Goal: Task Accomplishment & Management: Use online tool/utility

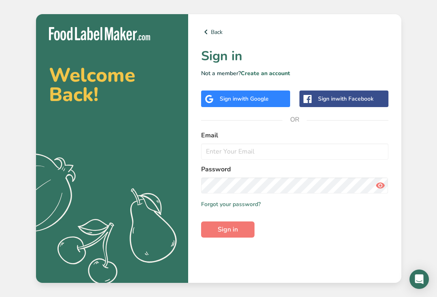
click at [314, 54] on h1 "Sign in" at bounding box center [294, 55] width 187 height 19
click at [255, 156] on input "email" at bounding box center [294, 152] width 187 height 16
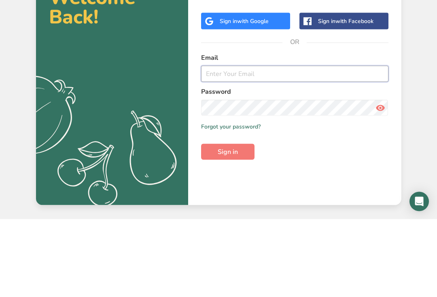
type input "bakedbykerry@outlook.com"
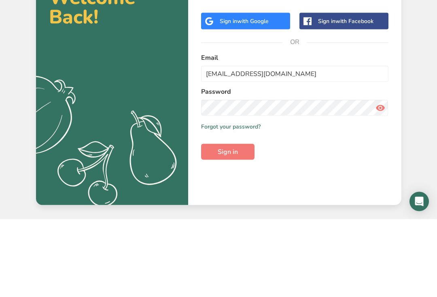
click at [227, 222] on button "Sign in" at bounding box center [227, 230] width 53 height 16
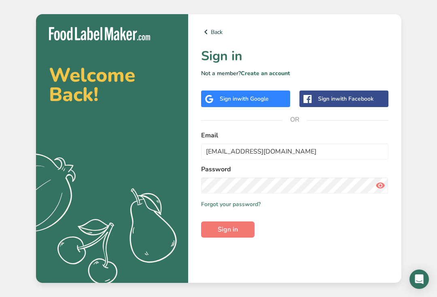
click at [239, 224] on button "Sign in" at bounding box center [227, 230] width 53 height 16
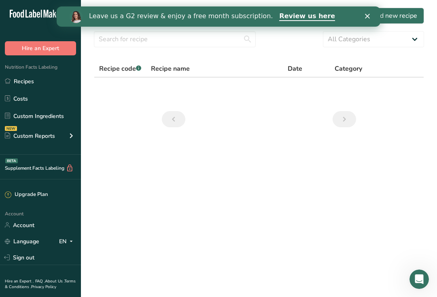
click at [18, 85] on link "Recipes" at bounding box center [40, 81] width 81 height 15
click at [365, 16] on icon "Close" at bounding box center [367, 16] width 5 height 5
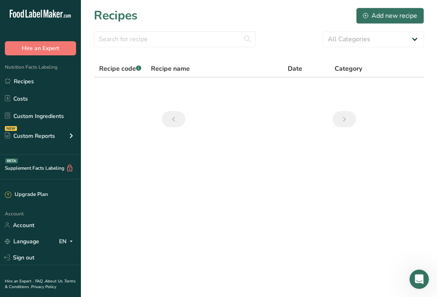
click at [31, 80] on link "Recipes" at bounding box center [40, 81] width 81 height 15
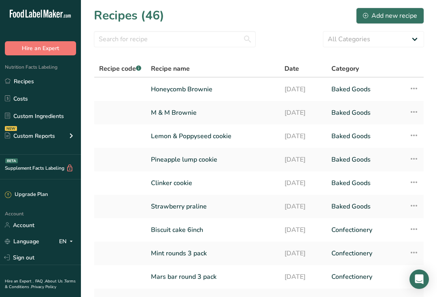
click at [207, 93] on link "Honeycomb Brownie" at bounding box center [213, 89] width 124 height 17
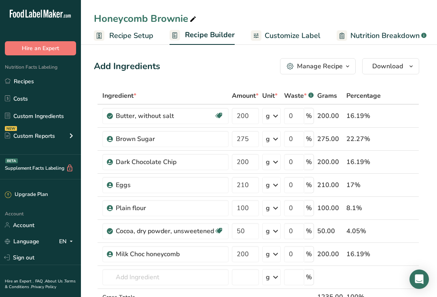
click at [340, 70] on div "Manage Recipe" at bounding box center [320, 66] width 46 height 10
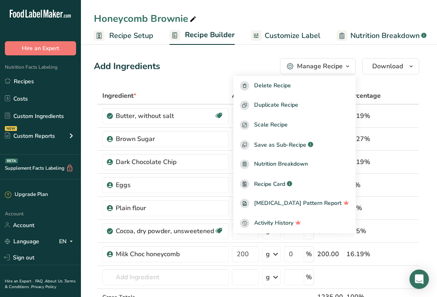
click at [294, 108] on span "Duplicate Recipe" at bounding box center [276, 105] width 44 height 9
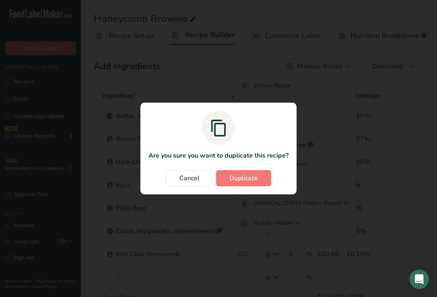
click at [251, 180] on span "Duplicate" at bounding box center [243, 178] width 28 height 10
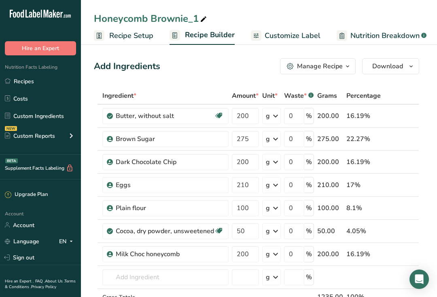
click at [401, 256] on icon at bounding box center [402, 254] width 6 height 8
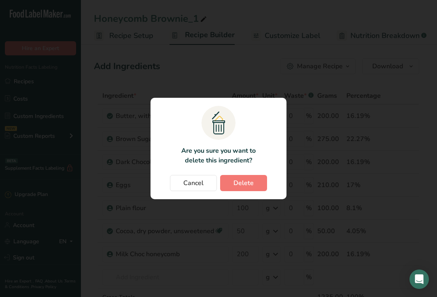
click at [251, 189] on button "Delete" at bounding box center [243, 183] width 47 height 16
click at [195, 20] on div "Change password modal" at bounding box center [218, 148] width 437 height 297
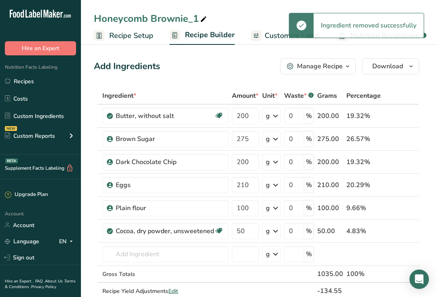
click at [200, 17] on icon at bounding box center [203, 19] width 7 height 11
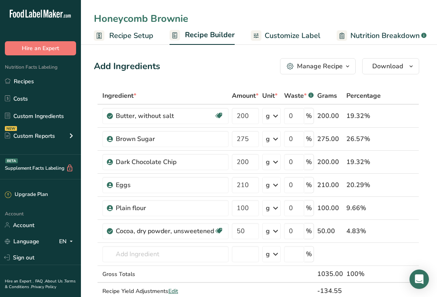
click at [142, 17] on input "Honeycomb Brownie" at bounding box center [259, 18] width 330 height 15
type input "Mars bar Brownie"
click at [191, 256] on input "text" at bounding box center [165, 254] width 126 height 16
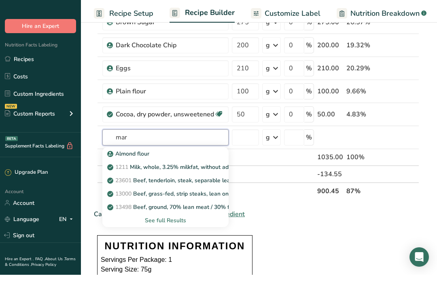
type input "mars"
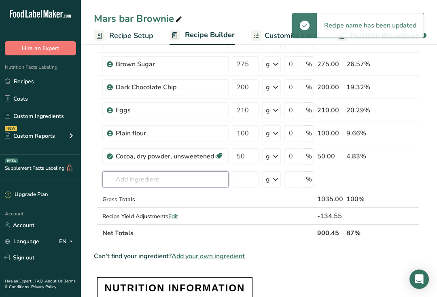
scroll to position [72, 0]
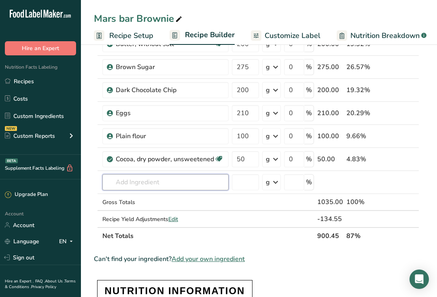
click at [159, 184] on input "text" at bounding box center [165, 182] width 126 height 16
type input "N"
click at [128, 200] on p "Mars bar" at bounding box center [124, 198] width 30 height 8
type input "Mars bar"
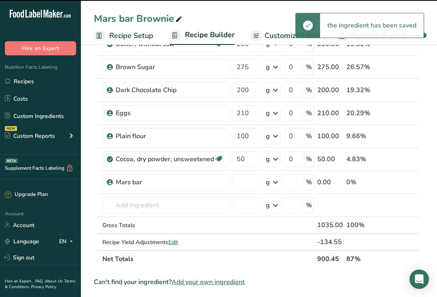
type input "0"
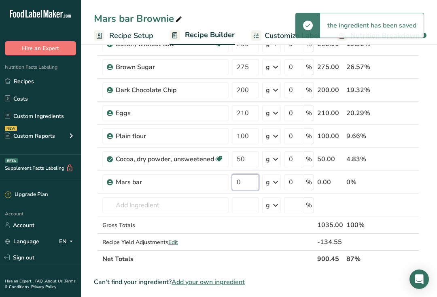
click at [253, 179] on input "0" at bounding box center [245, 182] width 27 height 16
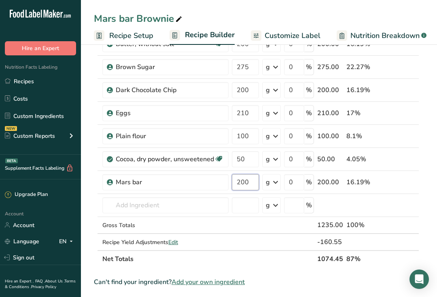
type input "200"
click at [414, 234] on div "Ingredient * Amount * Unit * Waste * .a-a{fill:#347362;}.b-a{fill:#fff;} Grams …" at bounding box center [256, 141] width 325 height 252
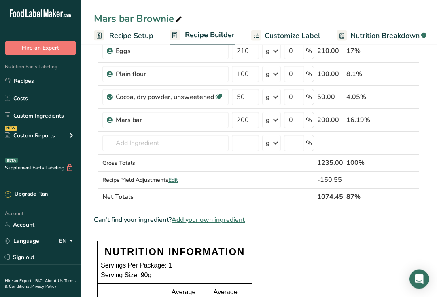
click at [384, 36] on span "Nutrition Breakdown" at bounding box center [384, 35] width 69 height 11
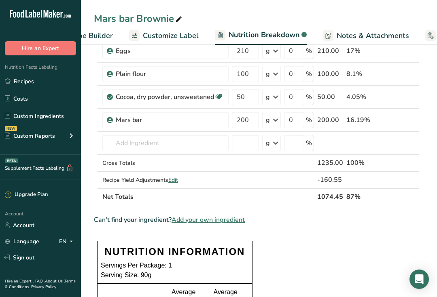
select select "Calories"
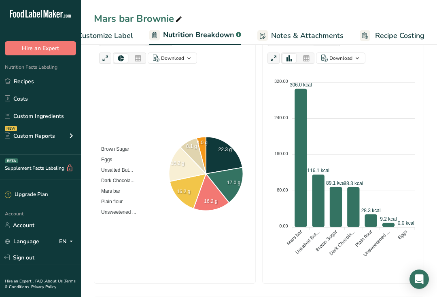
scroll to position [204, 0]
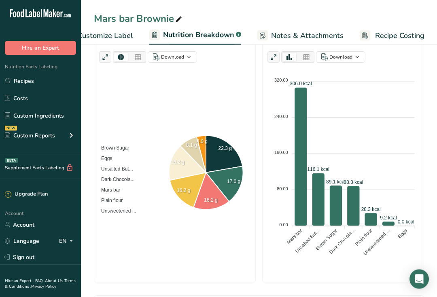
click at [120, 192] on div "Brown Sugar Eggs Unsalted But... Dark Chocola... Mars bar Plain flour Unsweeten…" at bounding box center [118, 179] width 39 height 74
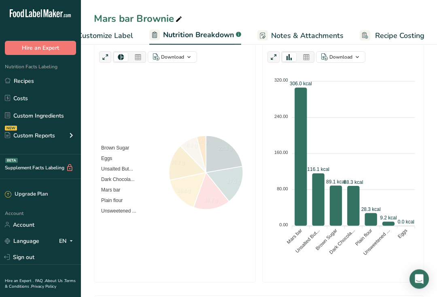
scroll to position [205, 0]
click at [120, 188] on span "Mars bar" at bounding box center [107, 190] width 25 height 6
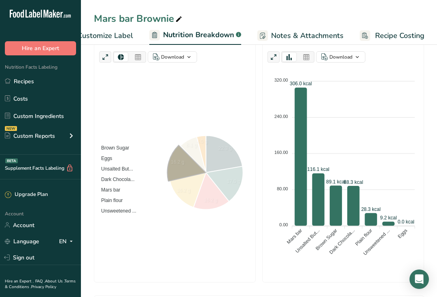
click at [120, 188] on span "Mars bar" at bounding box center [107, 190] width 25 height 6
click at [120, 189] on span "Mars bar" at bounding box center [107, 190] width 25 height 6
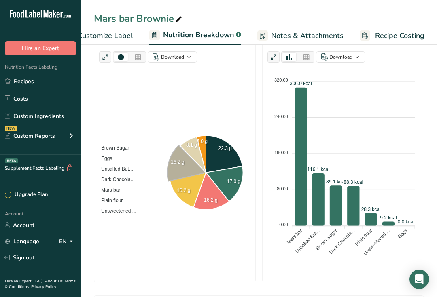
click at [180, 165] on icon at bounding box center [186, 164] width 39 height 36
click at [183, 168] on icon at bounding box center [187, 163] width 37 height 34
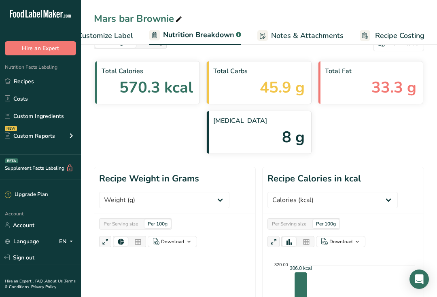
scroll to position [0, 0]
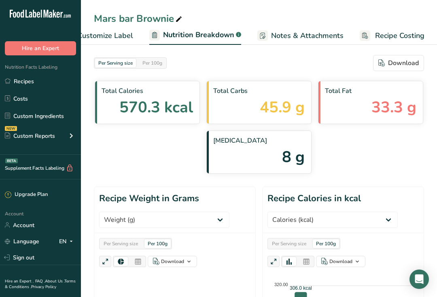
click at [122, 32] on span "Customize Label" at bounding box center [105, 35] width 56 height 11
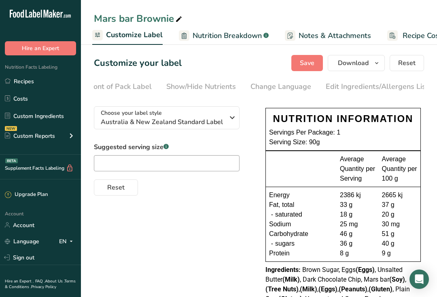
scroll to position [0, 105]
click at [367, 85] on div "Edit Ingredients/Allergens List" at bounding box center [366, 86] width 103 height 11
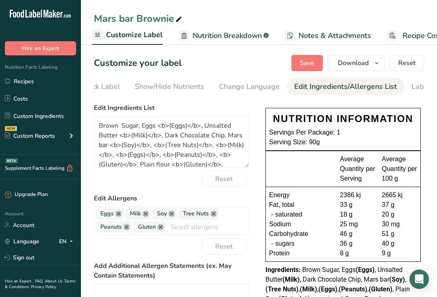
scroll to position [0, 167]
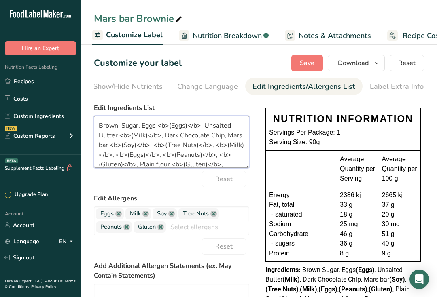
click at [110, 144] on textarea "Brown Sugar, Eggs <b>(Eggs)</b>, Unsalted Butter <b>(Milk)</b>, Dark Chocolate …" at bounding box center [171, 142] width 155 height 52
type textarea "Brown Sugar, Eggs <b>(Eggs)</b>, Unsalted Butter <b>(Milk)</b>, Dark Chocolate …"
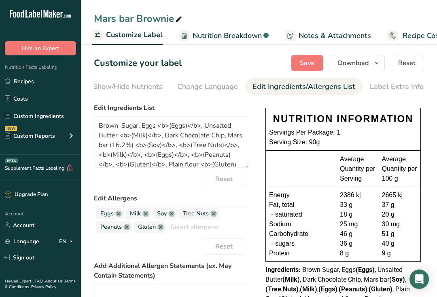
click at [308, 63] on span "Save" at bounding box center [307, 63] width 15 height 10
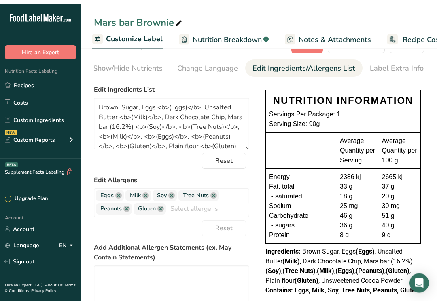
scroll to position [0, 0]
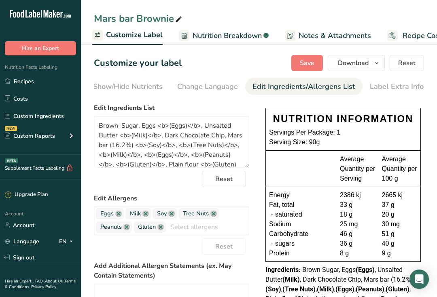
click at [355, 66] on span "Download" at bounding box center [353, 63] width 31 height 10
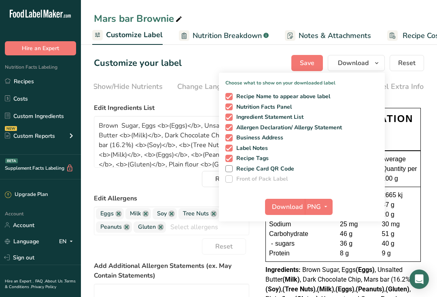
click at [291, 207] on span "Download" at bounding box center [287, 207] width 31 height 10
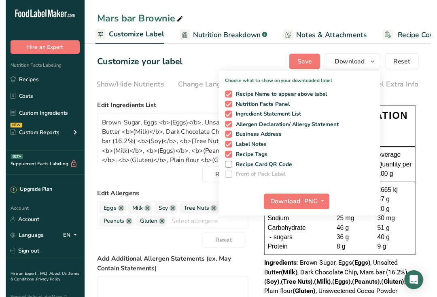
scroll to position [8, 0]
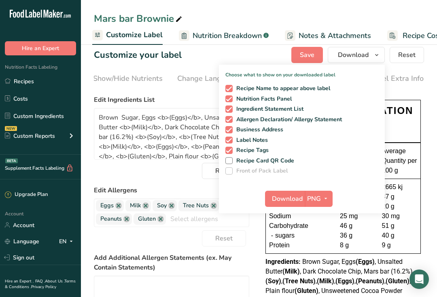
click at [32, 89] on link "Recipes" at bounding box center [40, 81] width 81 height 15
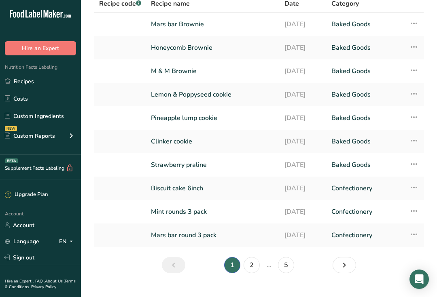
scroll to position [65, 0]
click at [254, 266] on link "2" at bounding box center [251, 265] width 16 height 16
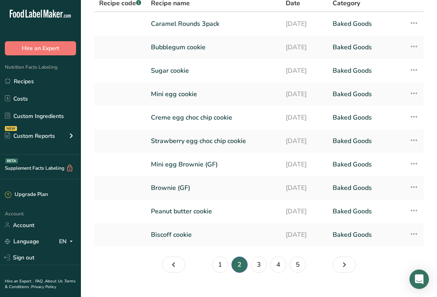
click at [203, 49] on link "Bubblegum cookie" at bounding box center [213, 47] width 125 height 17
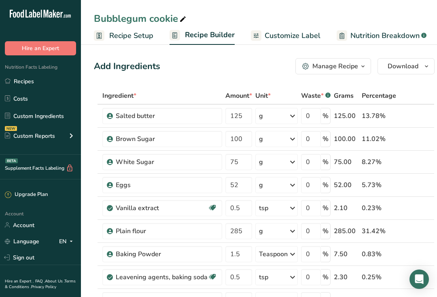
click at [410, 70] on span "Download" at bounding box center [402, 66] width 31 height 10
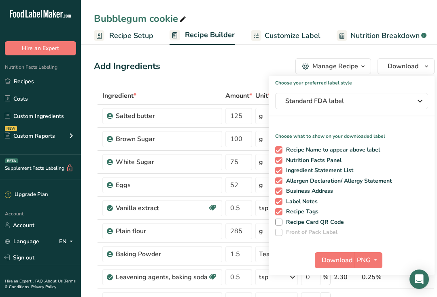
click at [237, 63] on div "Add Ingredients Manage Recipe Delete Recipe Duplicate Recipe Scale Recipe Save …" at bounding box center [264, 66] width 340 height 16
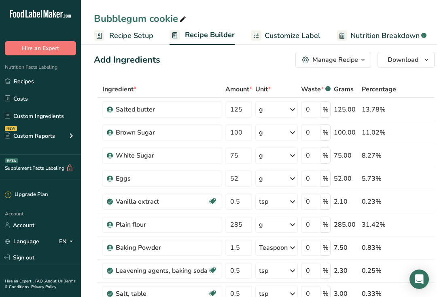
scroll to position [7, 0]
click at [402, 63] on span "Download" at bounding box center [402, 60] width 31 height 10
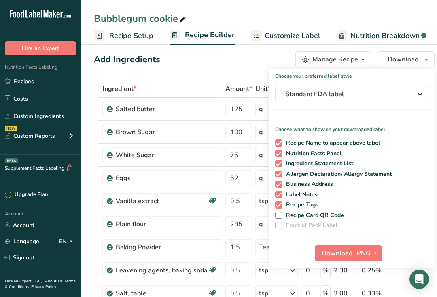
click at [217, 63] on div "Add Ingredients Manage Recipe Delete Recipe Duplicate Recipe Scale Recipe Save …" at bounding box center [264, 59] width 340 height 16
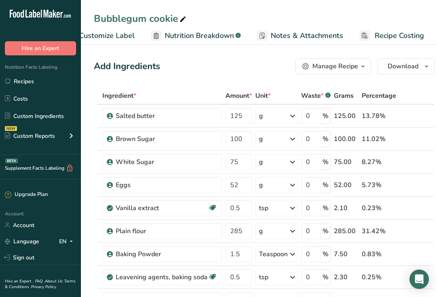
scroll to position [0, 185]
click at [70, 139] on icon at bounding box center [71, 136] width 10 height 15
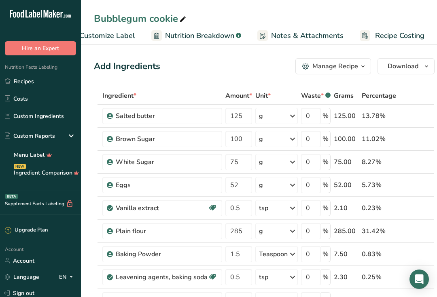
click at [35, 82] on link "Recipes" at bounding box center [40, 81] width 81 height 15
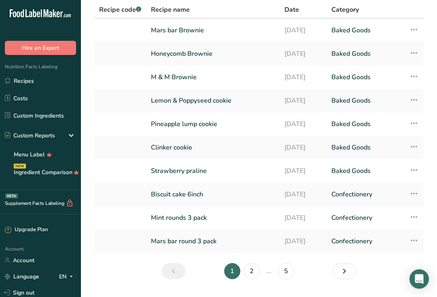
click at [253, 269] on link "2" at bounding box center [251, 272] width 16 height 16
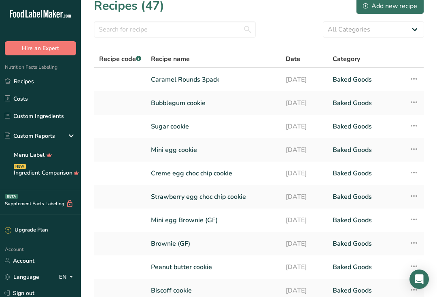
scroll to position [10, 0]
click at [416, 103] on icon at bounding box center [414, 102] width 10 height 15
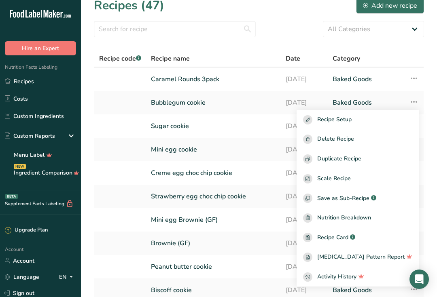
click at [348, 240] on span "Recipe Card" at bounding box center [332, 237] width 31 height 8
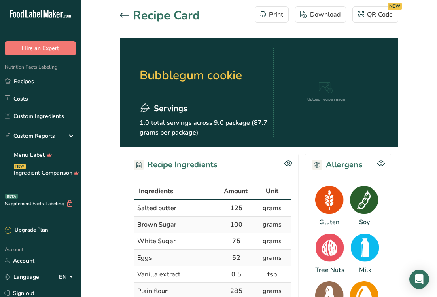
click at [326, 91] on icon at bounding box center [326, 87] width 14 height 11
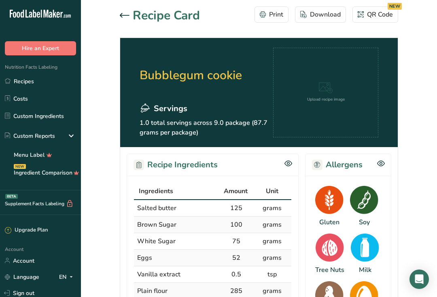
click at [275, 14] on div "Print" at bounding box center [271, 15] width 23 height 10
click at [324, 9] on button "Download" at bounding box center [320, 14] width 51 height 16
